Goal: Entertainment & Leisure: Consume media (video, audio)

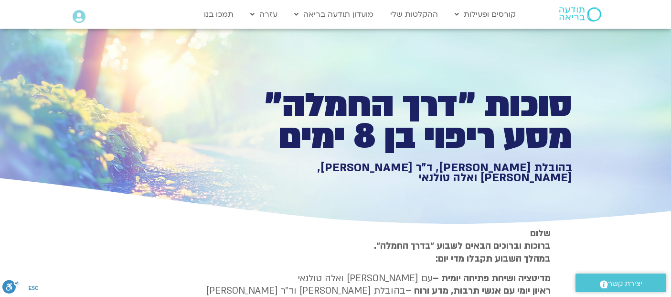
type input "1452.76"
type input "3712.76"
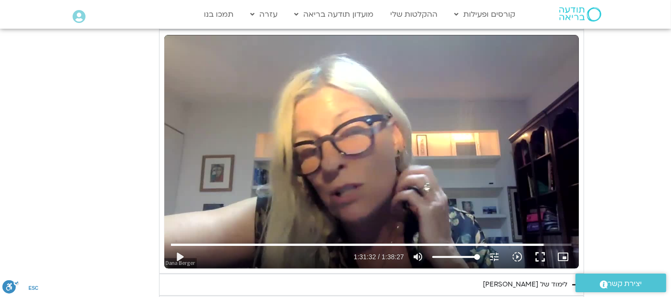
type input "1452.76"
type input "3712.76"
type input "1452.76"
type input "3712.76"
type input "1452.76"
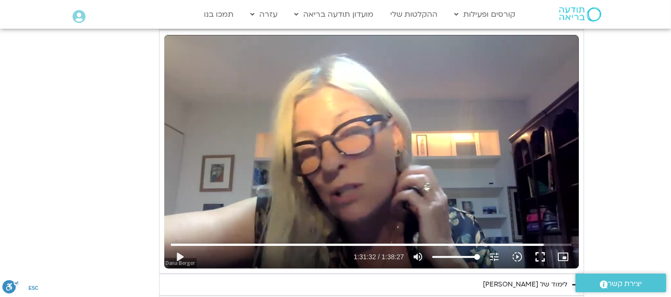
type input "3712.76"
type input "1452.76"
type input "3712.76"
type input "1452.76"
type input "3712.76"
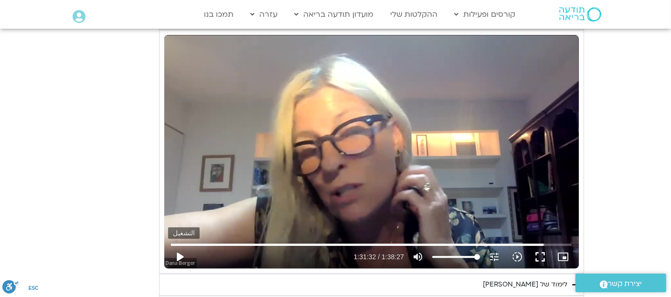
type input "1452.76"
type input "3712.76"
type input "1452.76"
type input "3712.76"
type input "1452.76"
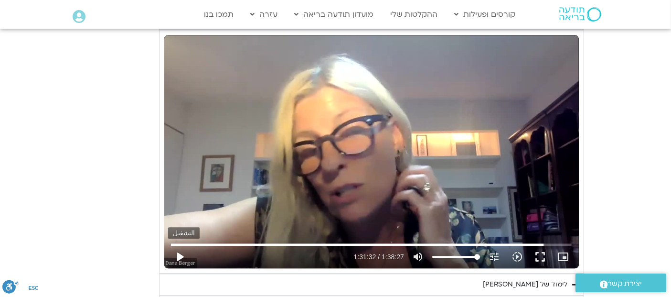
type input "3712.76"
type input "1452.76"
type input "3712.76"
type input "1452.76"
type input "3712.76"
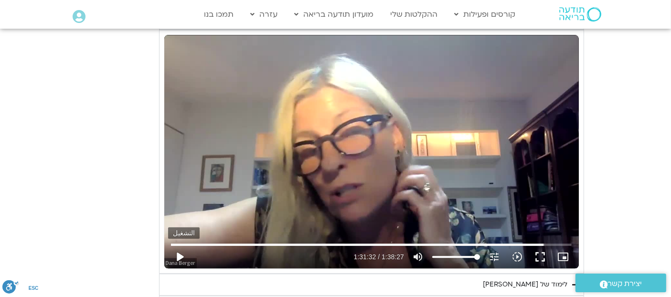
click at [178, 245] on button "play_arrow" at bounding box center [179, 256] width 23 height 23
type input "5492.506298"
type input "1452.76"
type input "3712.76"
type input "1452.76"
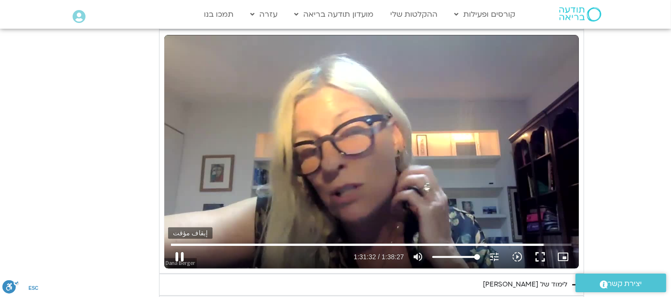
type input "3712.76"
type input "1452.76"
type input "3712.76"
type input "1452.76"
type input "3712.76"
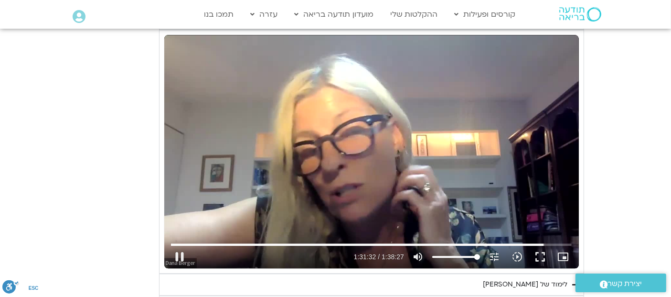
type input "5492.577329"
type input "1452.76"
type input "3712.76"
type input "5492.710934"
type input "1452.76"
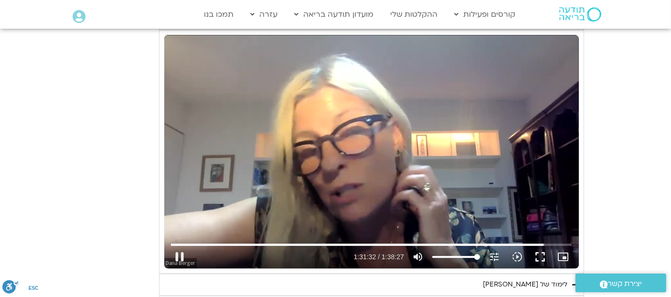
type input "3712.76"
type input "5492.850485"
type input "1452.76"
type input "3712.76"
type input "5492.983779"
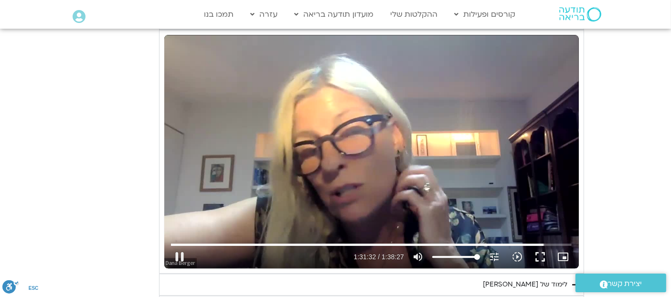
type input "1452.76"
type input "3712.76"
type input "5493.247896"
type input "1452.76"
type input "3712.76"
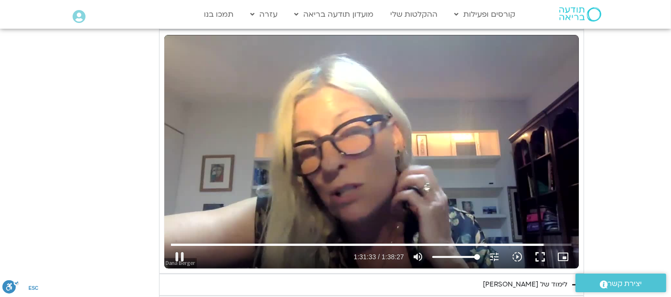
type input "5493.264936"
type input "1452.76"
type input "3712.76"
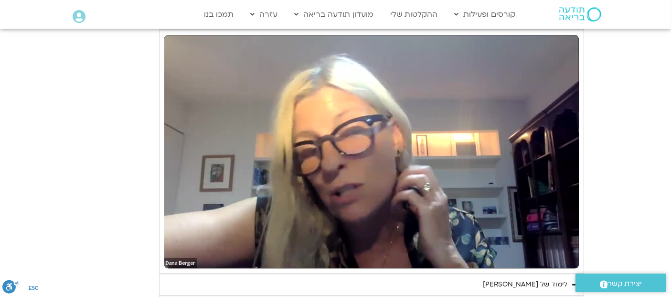
type input "1452.76"
type input "3712.76"
type input "1452.76"
type input "3712.76"
type input "1452.76"
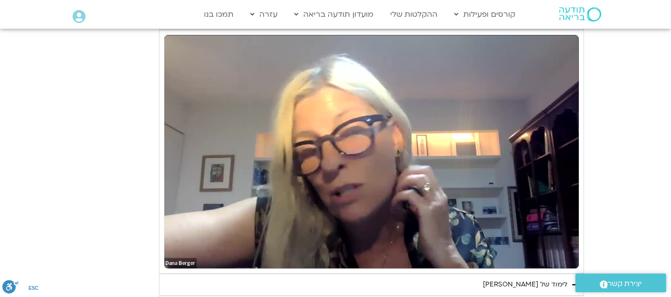
type input "3712.76"
type input "1452.76"
type input "3712.76"
type input "1452.76"
type input "3712.76"
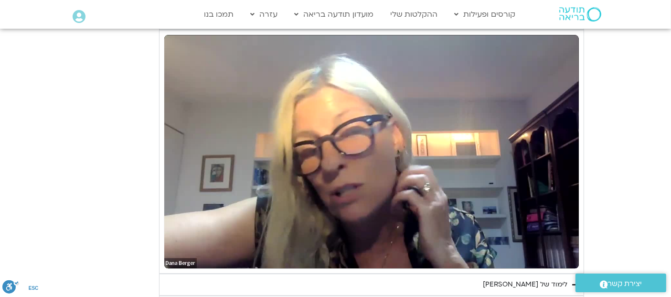
type input "1452.76"
type input "3712.76"
type input "1452.76"
type input "3712.76"
type input "1452.76"
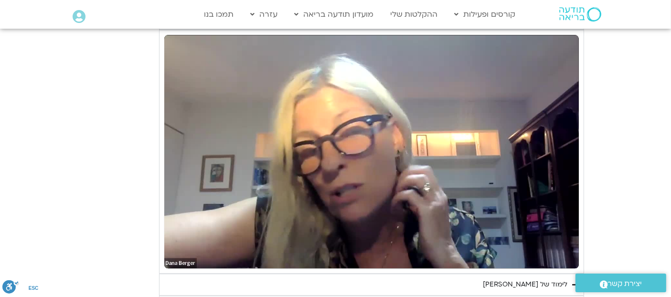
type input "3712.76"
type input "1452.76"
type input "3712.76"
type input "1452.76"
type input "3712.76"
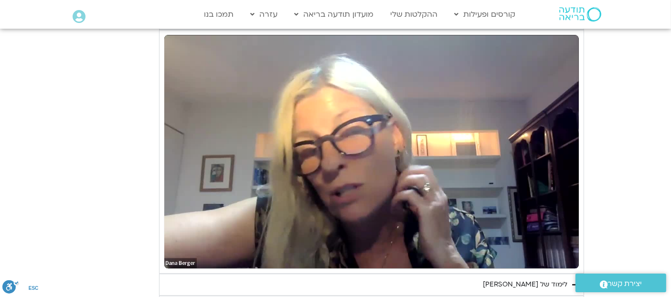
type input "1452.76"
type input "3712.76"
type input "1452.76"
type input "3712.76"
type input "1452.76"
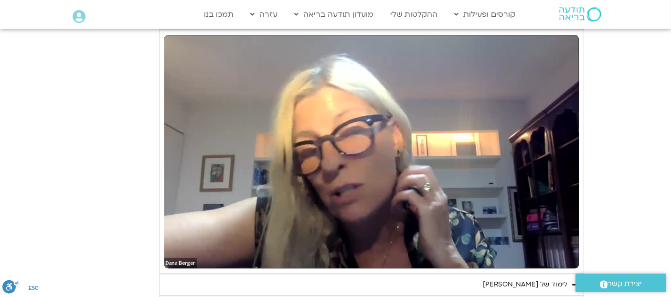
type input "3712.76"
type input "1452.76"
type input "3712.76"
type input "1452.76"
type input "3712.76"
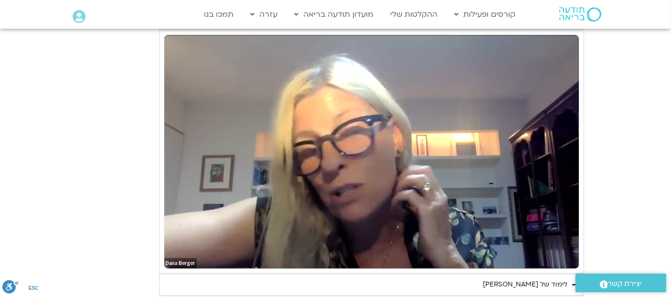
type input "1452.76"
type input "3712.76"
type input "1452.76"
type input "3712.76"
type input "1452.76"
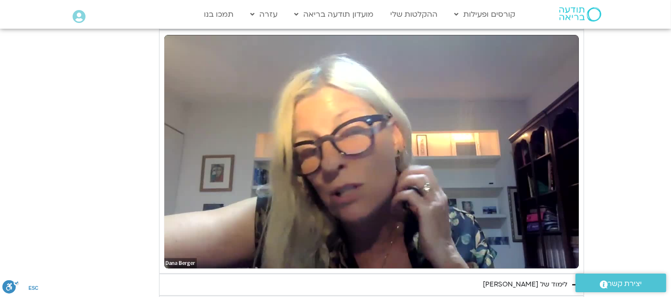
type input "3712.76"
type input "1452.76"
type input "3712.76"
type input "1452.76"
type input "3712.76"
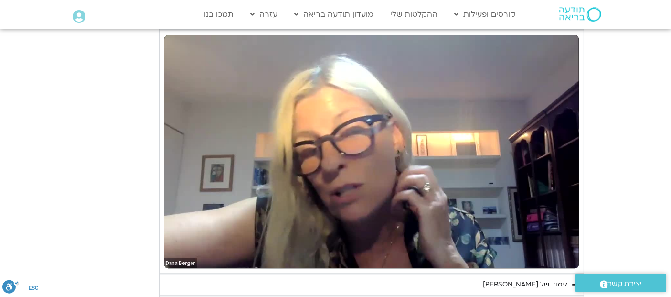
type input "1452.76"
type input "3712.76"
type input "1452.76"
type input "3712.76"
type input "1452.76"
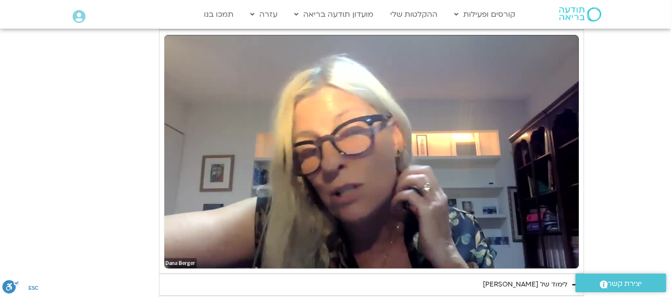
type input "3712.76"
type input "1452.76"
type input "3712.76"
type input "1452.76"
type input "3712.76"
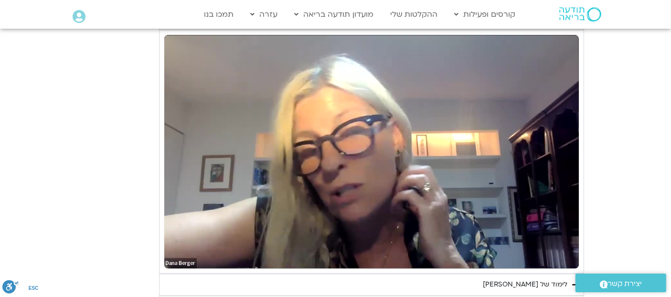
type input "1452.76"
type input "3712.76"
type input "1452.76"
type input "3712.76"
type input "1452.76"
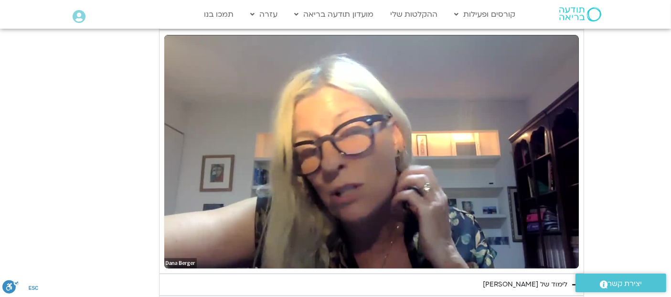
type input "3712.76"
type input "1452.76"
type input "3712.76"
type input "1452.76"
type input "3712.76"
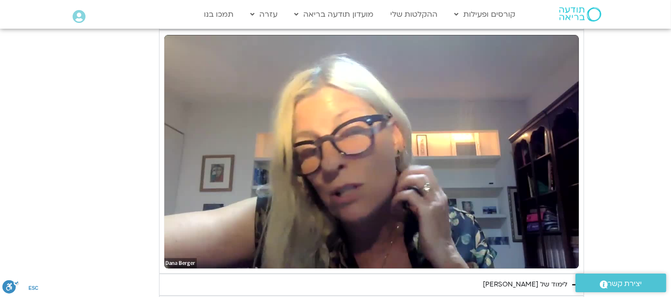
type input "1452.76"
type input "3712.76"
type input "1452.76"
type input "3712.76"
type input "1452.76"
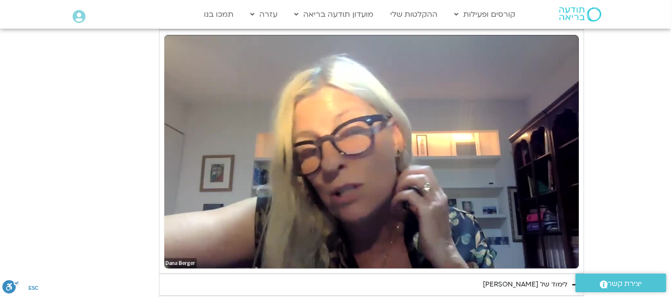
type input "3712.76"
type input "1452.76"
type input "3712.76"
type input "1452.76"
type input "3712.76"
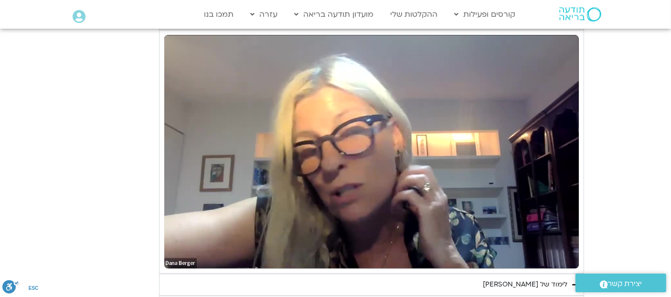
type input "1452.76"
type input "3712.76"
type input "1452.76"
type input "3712.76"
type input "5498.431461"
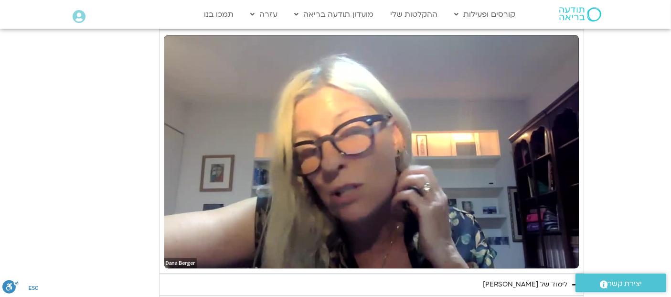
type input "1452.76"
type input "5498.450693"
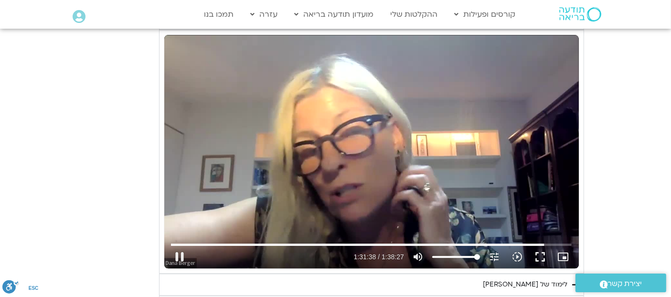
type input "3712.76"
type input "5498.513496"
type input "1452.76"
type input "3712.76"
type input "5498.592668"
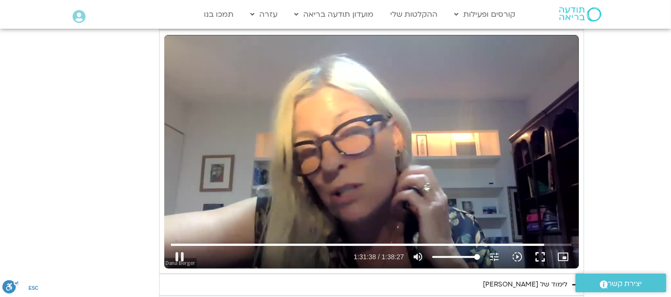
type input "1452.76"
type input "3712.76"
type input "5498.71978"
type input "1452.76"
type input "3712.76"
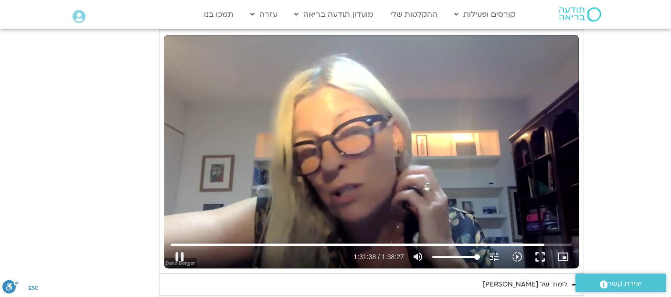
type input "5498.854369"
type input "1452.76"
type input "3712.76"
type input "5498.982309"
type input "1452.76"
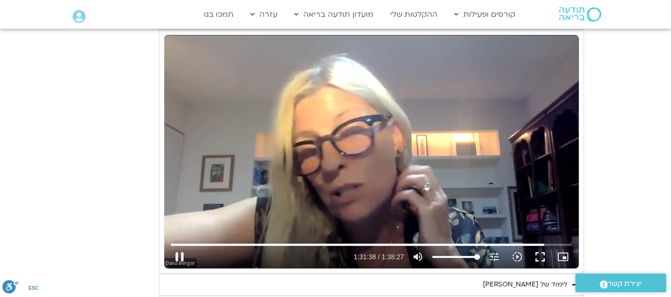
type input "3712.76"
type input "5499.115913"
type input "1452.76"
type input "3712.76"
type input "5499.245417"
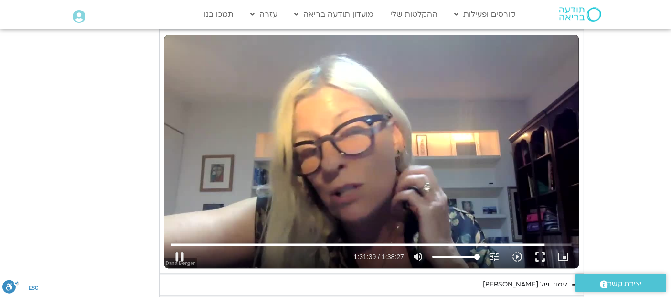
type input "1452.76"
type input "3712.76"
type input "5499.370719"
type input "1452.76"
type input "3712.76"
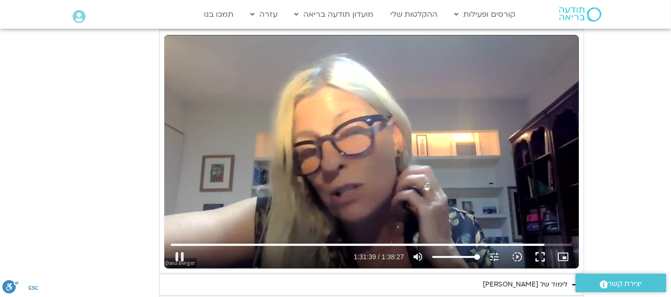
type input "5499.505402"
type input "1452.76"
type input "3712.76"
type input "5499.637982"
type input "1452.76"
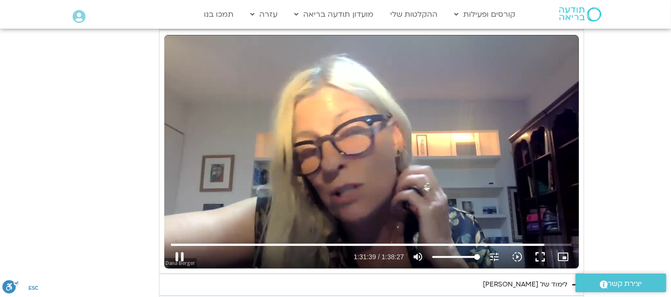
type input "3712.76"
type input "5499.771379"
type input "1452.76"
type input "3712.76"
type input "5499.902224"
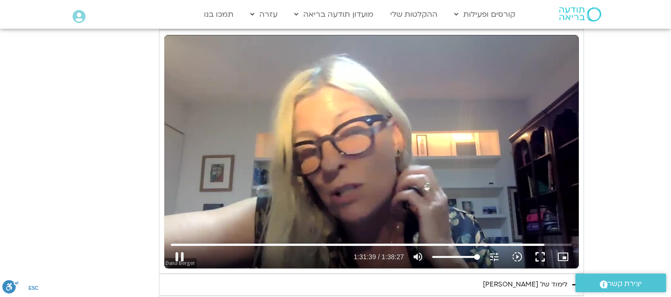
type input "1452.76"
type input "3712.76"
type input "5500.03783"
type input "1452.76"
type input "3712.76"
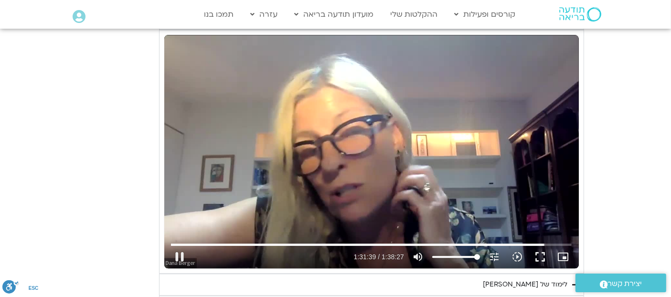
type input "5500.169217"
type input "1452.76"
type input "3712.76"
type input "5500.412887"
type input "1452.76"
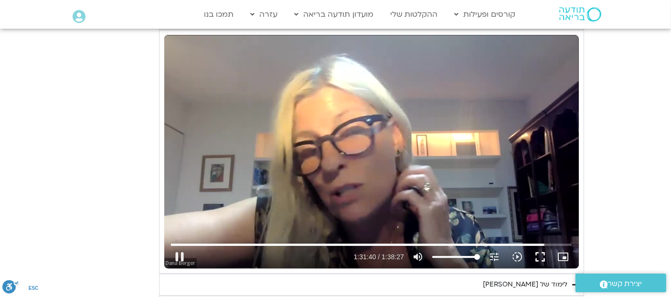
type input "3712.76"
type input "5500.547523"
type input "1452.76"
type input "3712.76"
type input "5500.67916"
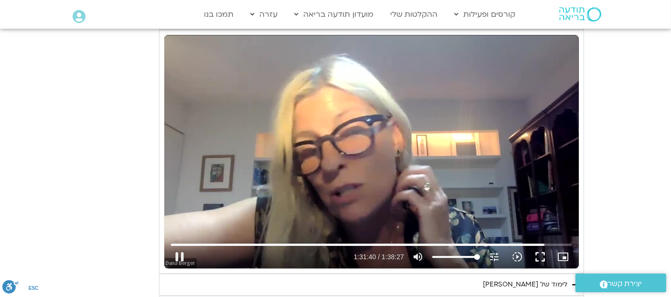
type input "1452.76"
type input "3712.76"
type input "5500.812593"
type input "1452.76"
type input "3712.76"
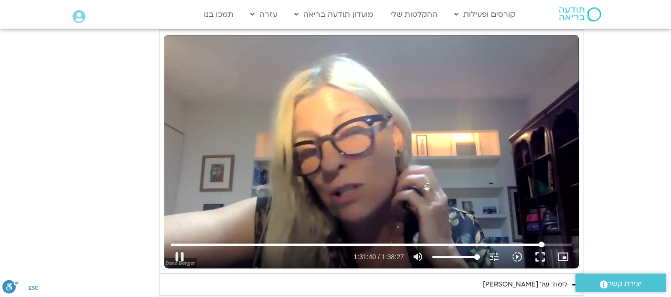
type input "5500.950313"
type input "1452.76"
type input "3712.76"
type input "5501.079031"
type input "1452.76"
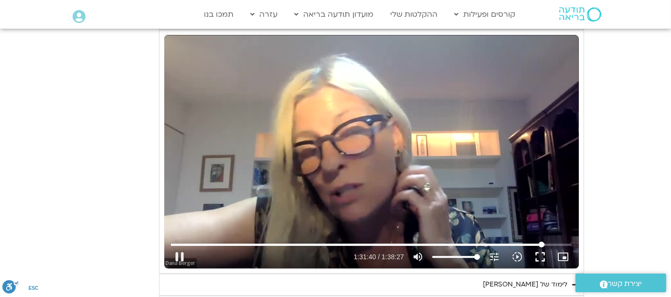
type input "3712.76"
type input "5501.212713"
type input "1452.76"
type input "3712.76"
type input "5501.345726"
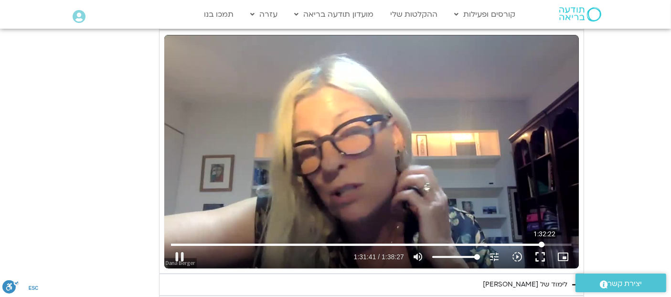
type input "1452.76"
type input "3712.76"
type input "5501.397406"
type input "1452.76"
type input "3712.76"
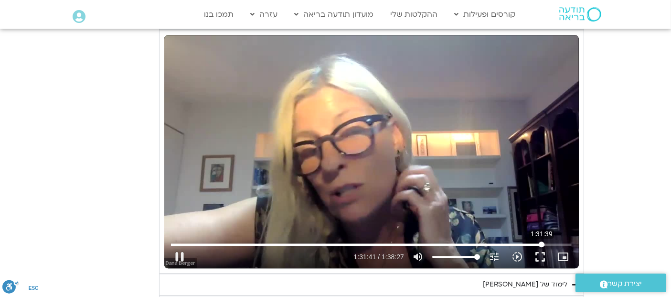
type input "5501.611975"
type input "1452.76"
type input "5501.628333"
type input "3712.76"
click at [539, 241] on input "البحث بالتمرير" at bounding box center [371, 244] width 401 height 6
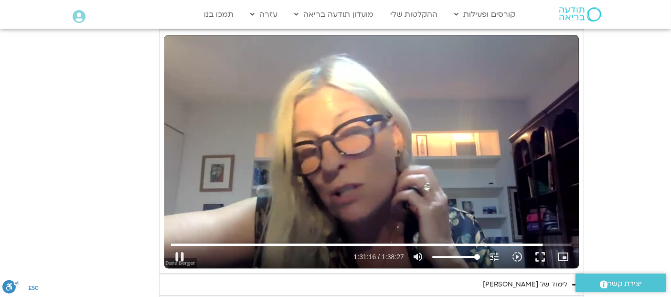
click at [314, 99] on div "تخطّي الإعلان 1:30:56 pause 1:31:16 / 1:38:27 volume_up كتم الصوت tune درجة الد…" at bounding box center [371, 151] width 415 height 233
click at [365, 119] on div "تخطّي الإعلان 40:00 play_arrow 1:31:16 / 1:38:27 volume_up كتم الصوت tune درجة …" at bounding box center [371, 151] width 415 height 233
click at [518, 251] on icon "slow_motion_video" at bounding box center [517, 256] width 11 height 11
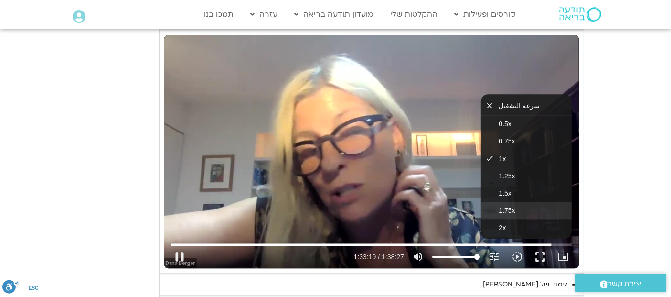
click at [505, 206] on span "1.75x" at bounding box center [507, 210] width 16 height 8
click at [516, 251] on icon "slow_motion_video" at bounding box center [517, 256] width 11 height 11
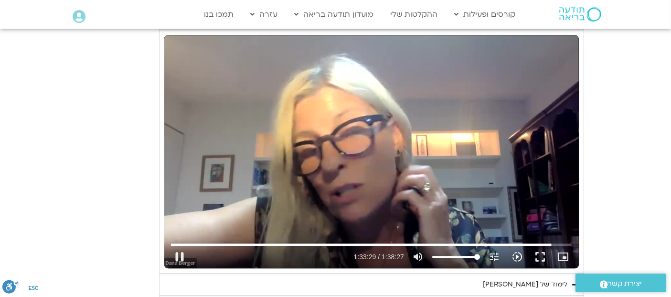
click at [516, 251] on icon "slow_motion_video" at bounding box center [517, 256] width 11 height 11
click at [519, 251] on icon "slow_motion_video" at bounding box center [517, 256] width 11 height 11
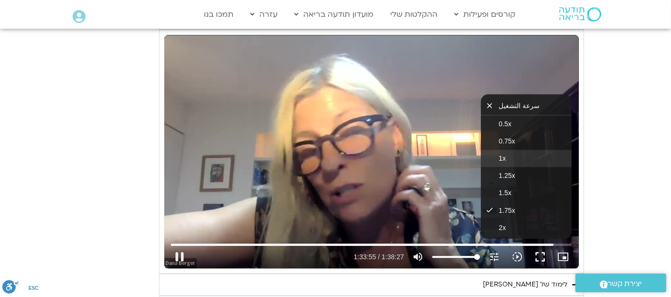
click at [500, 150] on button "1x" at bounding box center [526, 158] width 91 height 17
click at [500, 172] on span "1.25x" at bounding box center [507, 176] width 16 height 8
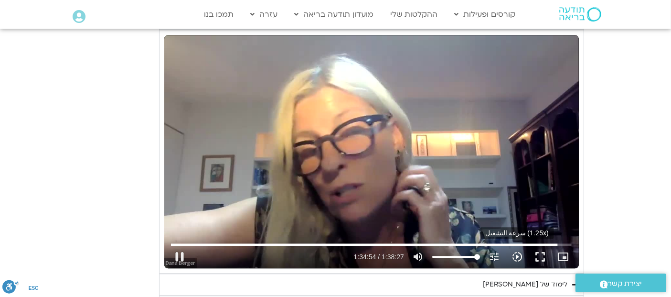
click at [518, 251] on icon "slow_motion_video" at bounding box center [517, 256] width 11 height 11
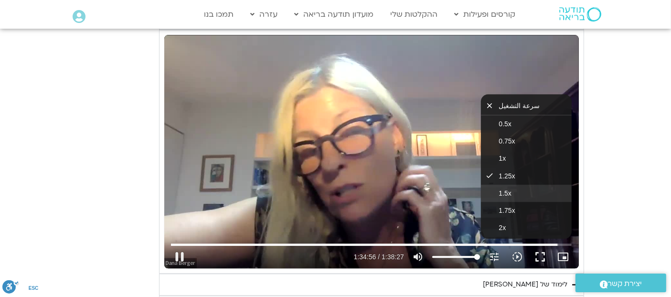
click at [504, 189] on span "1.5x" at bounding box center [505, 193] width 12 height 8
click at [498, 202] on button "1.75x" at bounding box center [526, 210] width 91 height 17
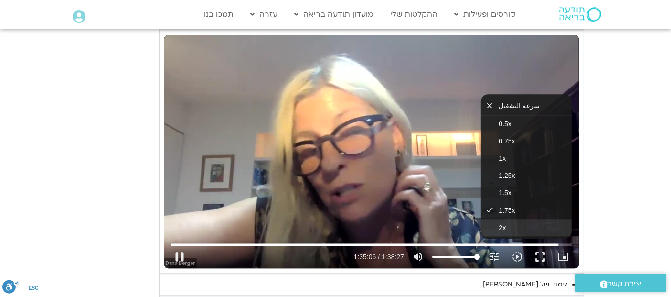
click at [498, 219] on button "2x" at bounding box center [526, 227] width 91 height 17
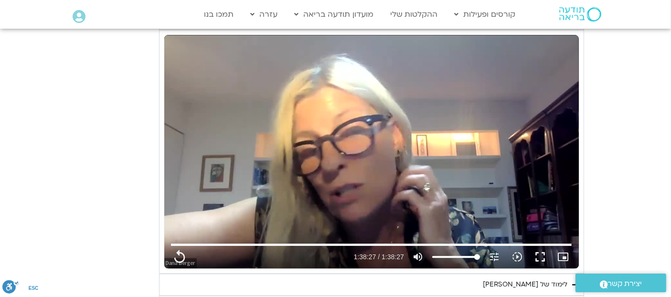
click at [426, 116] on div "تخطّي الإعلان 1:22:51 replay 1:38:27 / 1:38:27 volume_up كتم الصوت tune درجة ال…" at bounding box center [371, 151] width 415 height 233
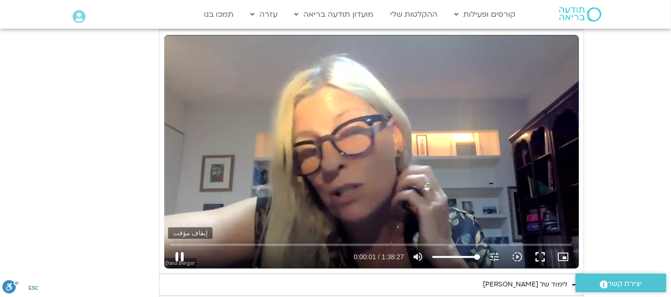
click at [187, 245] on button "pause" at bounding box center [179, 256] width 23 height 23
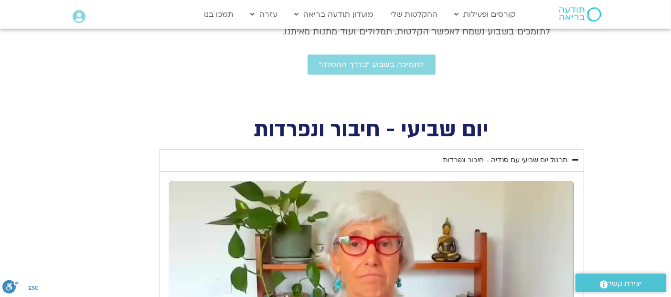
scroll to position [219, 0]
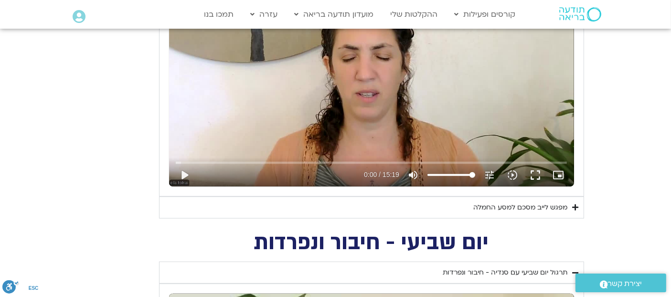
scroll to position [533, 0]
